Goal: Find specific page/section: Find specific page/section

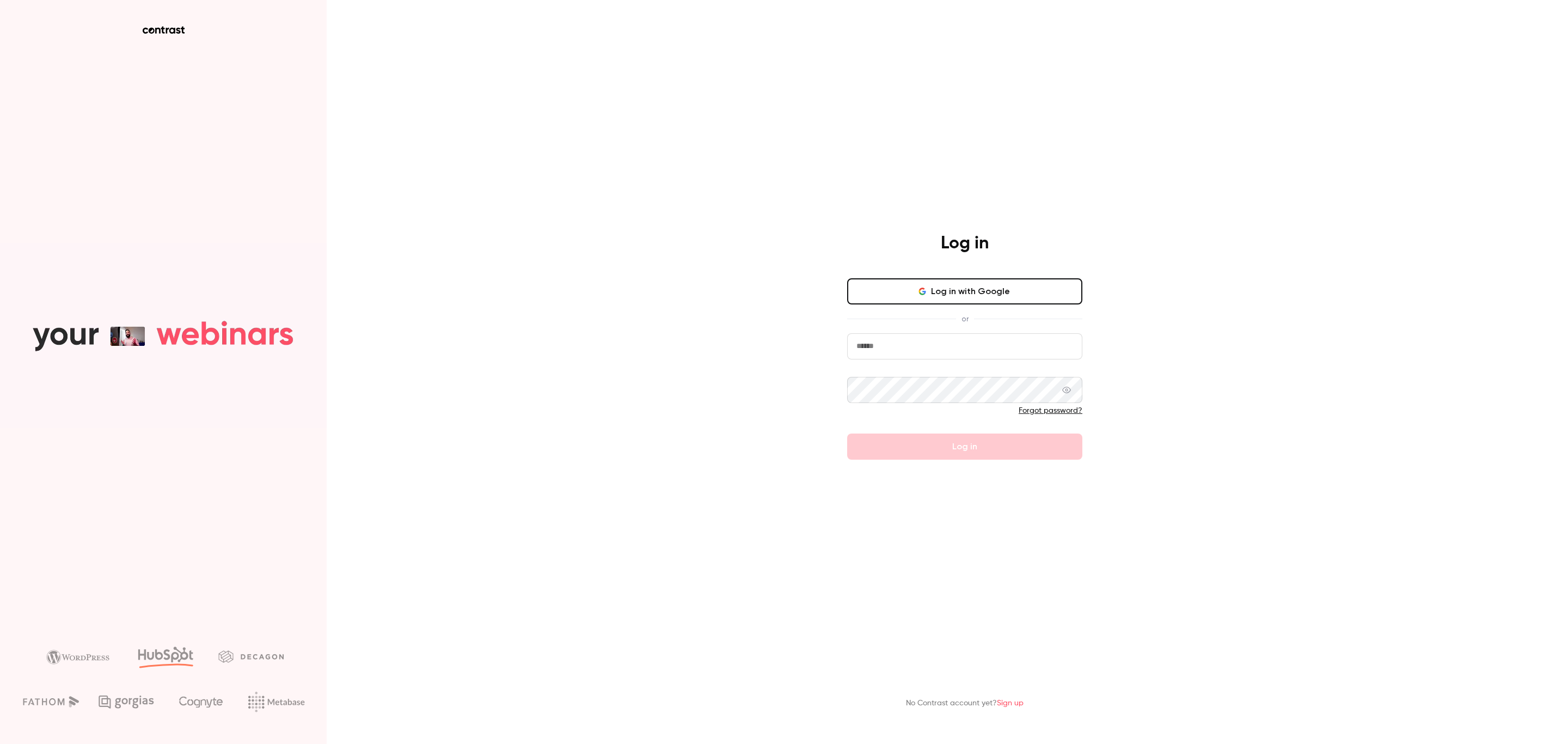
type input "**********"
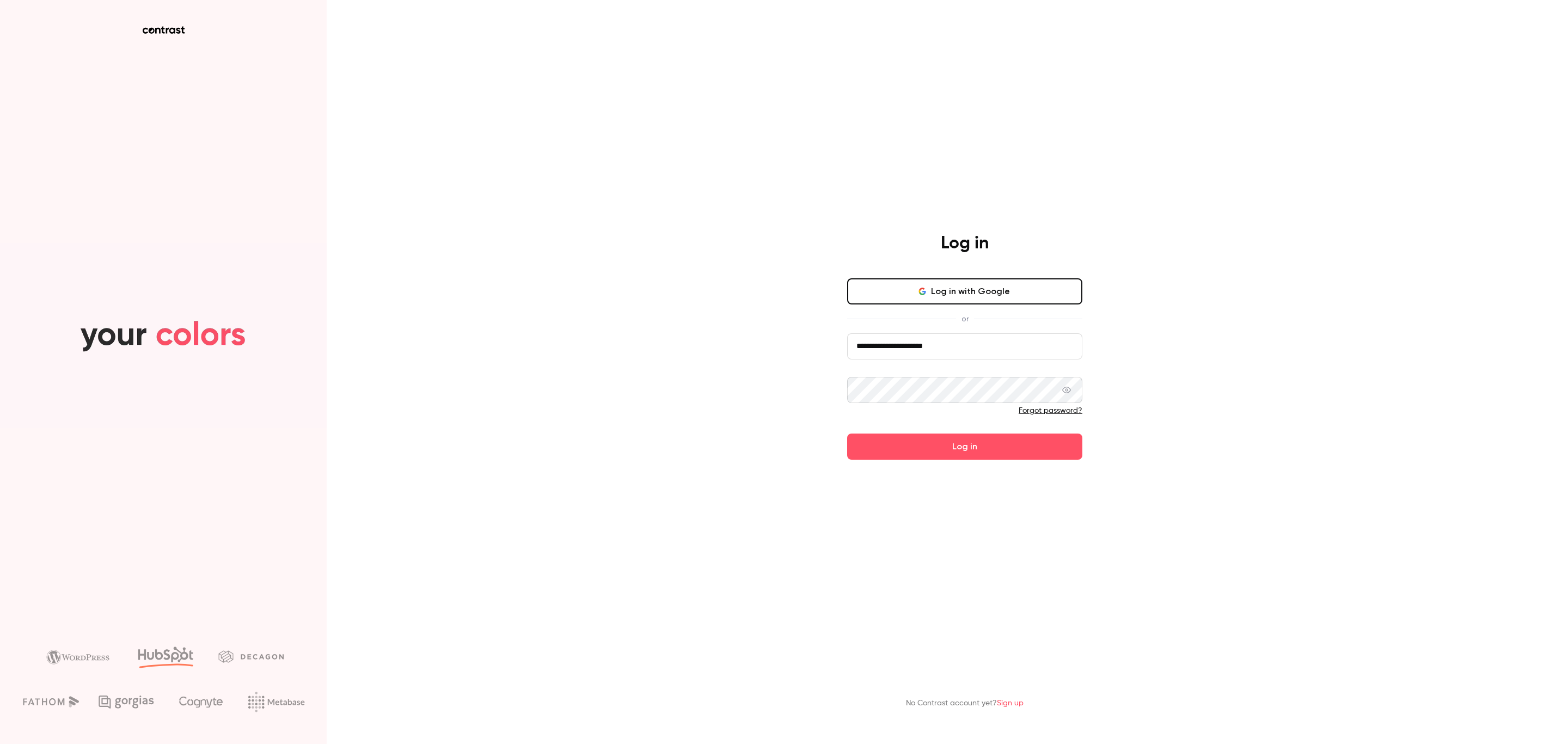
click at [1227, 403] on div "**********" at bounding box center [784, 372] width 1568 height 744
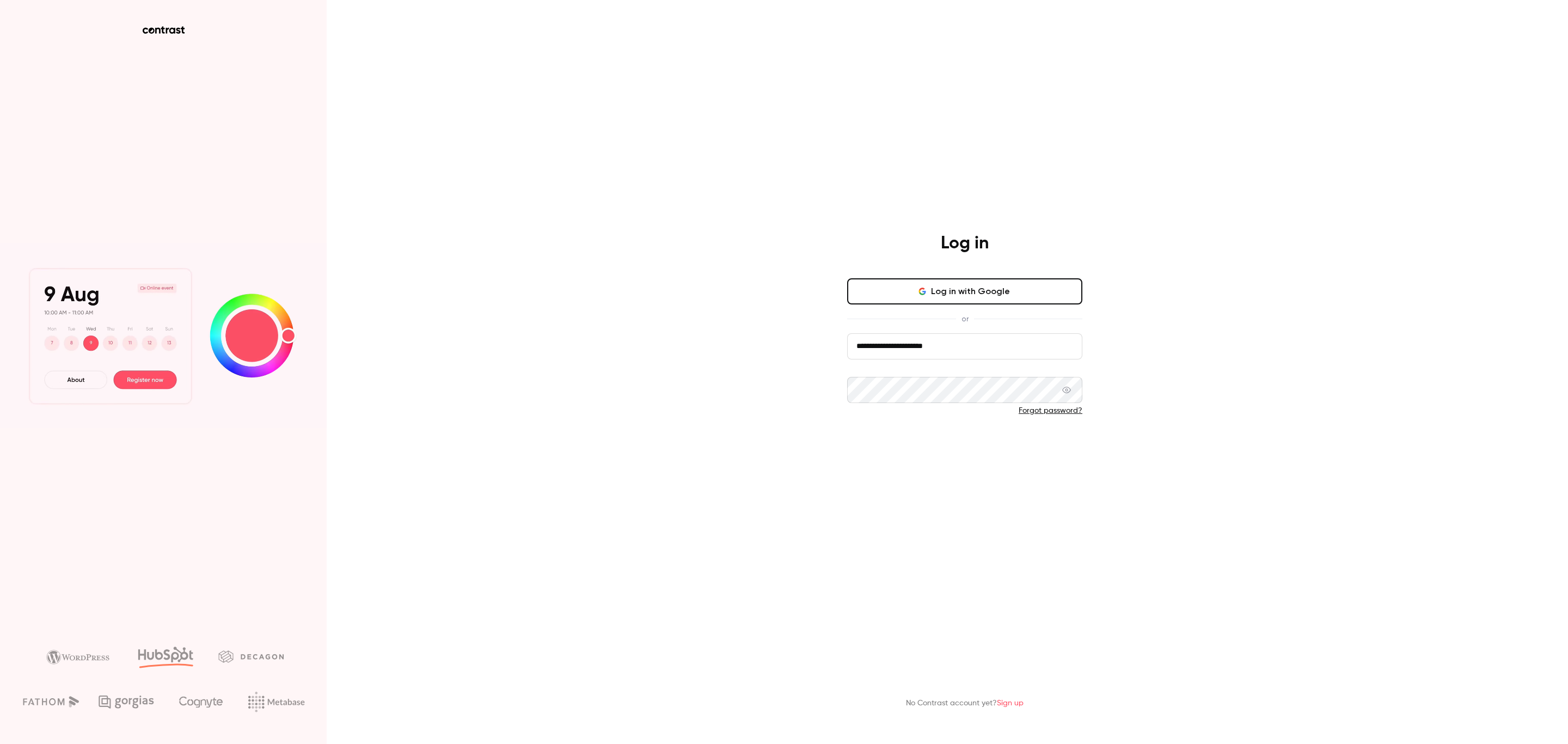
click at [1003, 439] on button "Log in" at bounding box center [964, 446] width 235 height 26
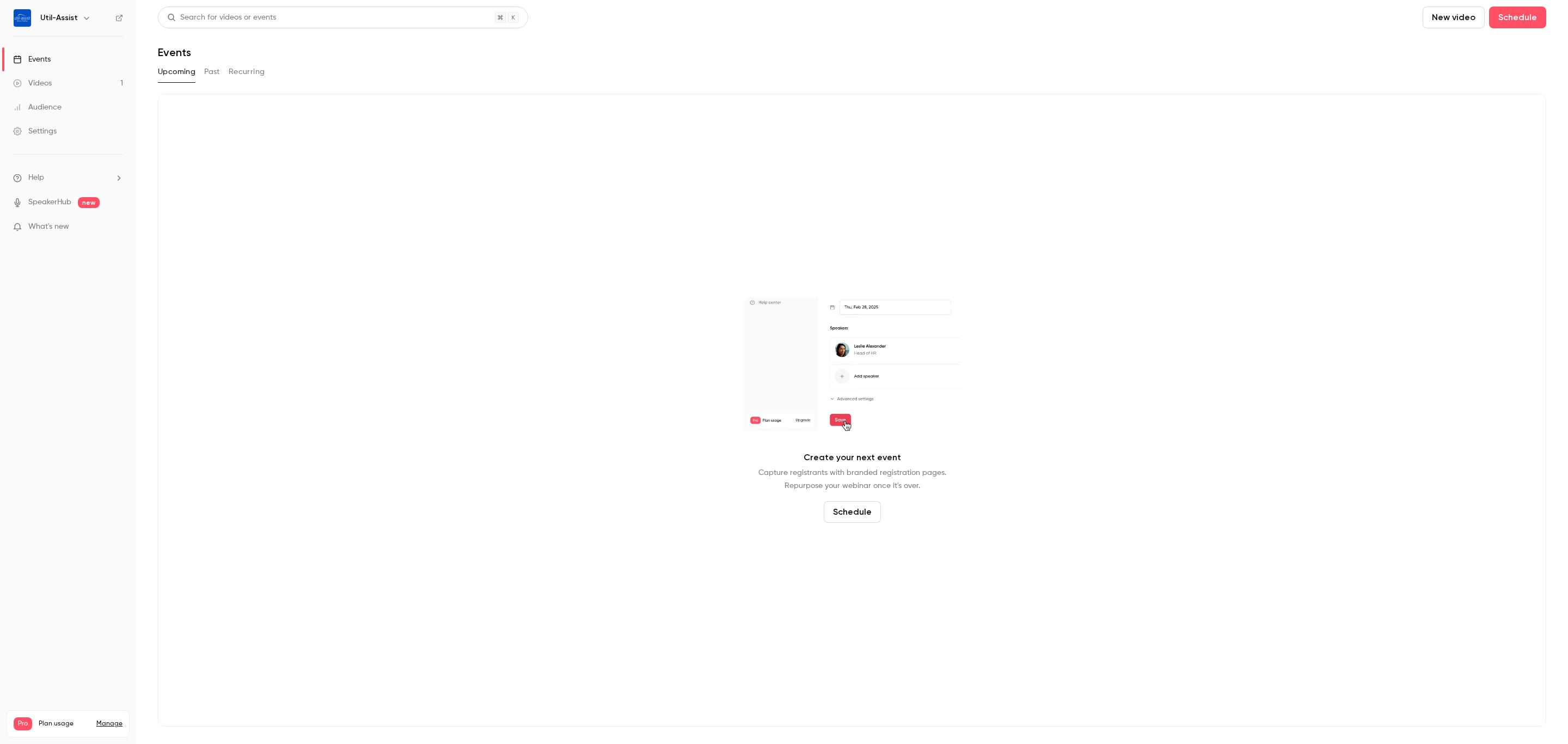
click at [206, 64] on button "Past" at bounding box center [212, 72] width 16 height 17
